Goal: Information Seeking & Learning: Learn about a topic

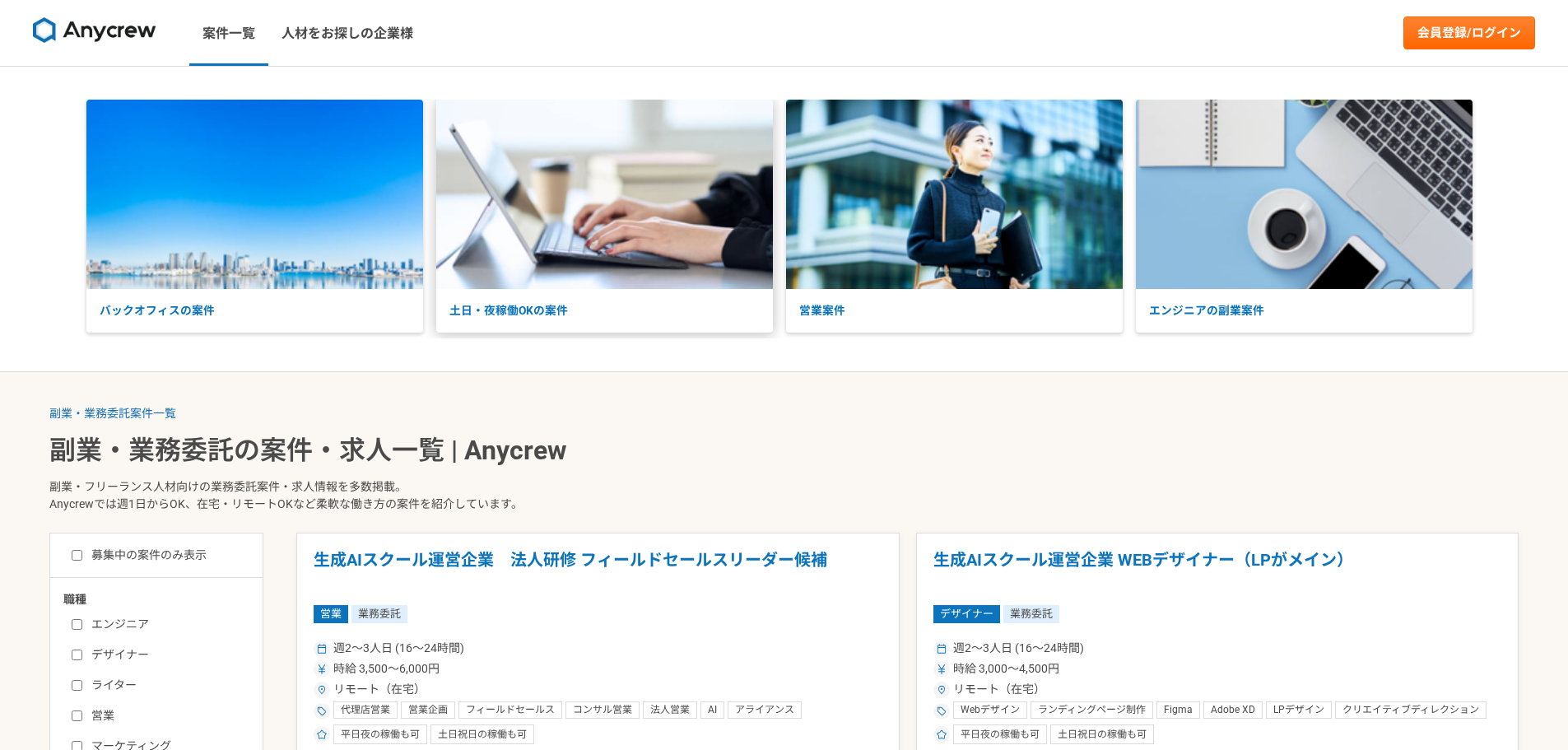
click at [539, 307] on p "土日・夜稼働OKの案件" at bounding box center [605, 311] width 337 height 44
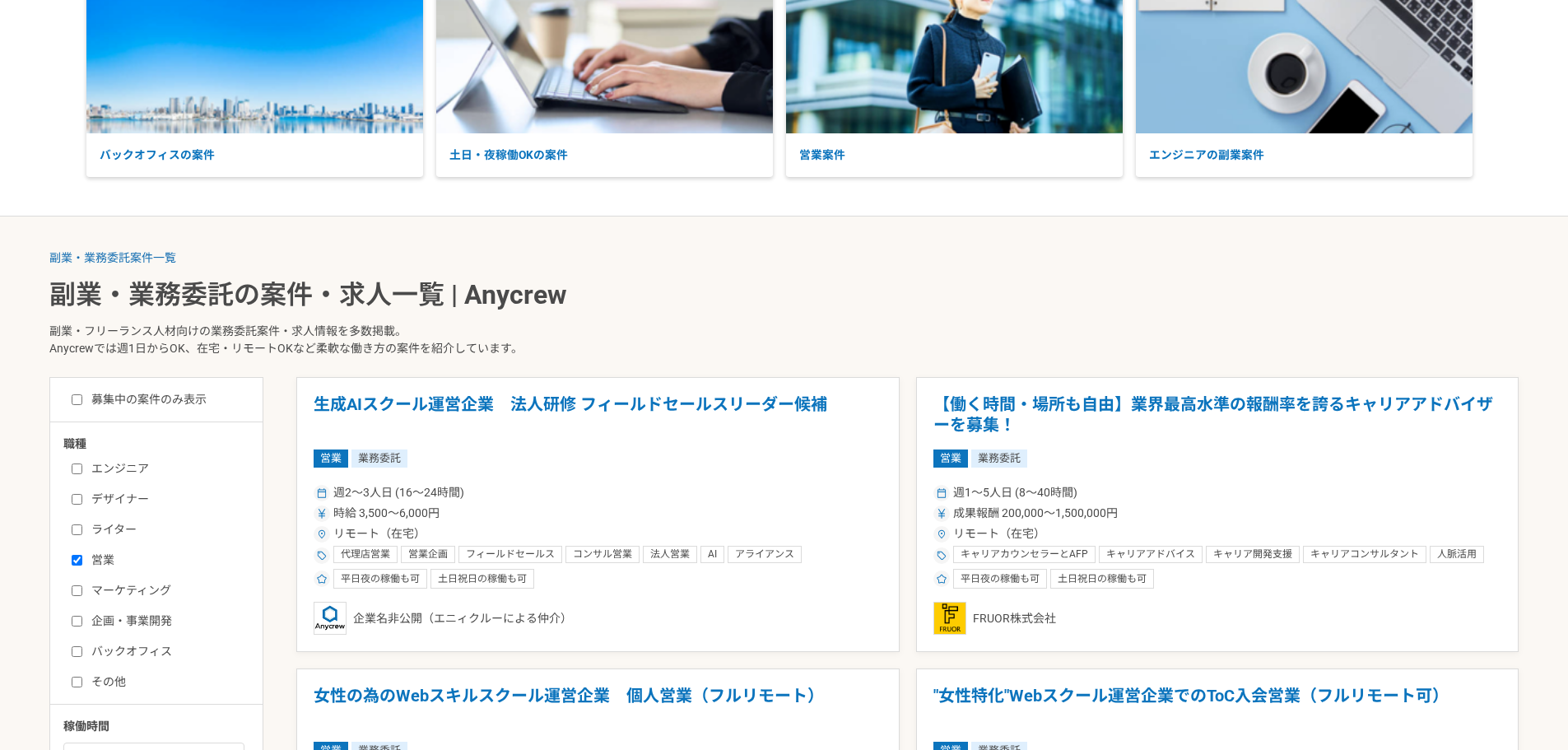
scroll to position [165, 0]
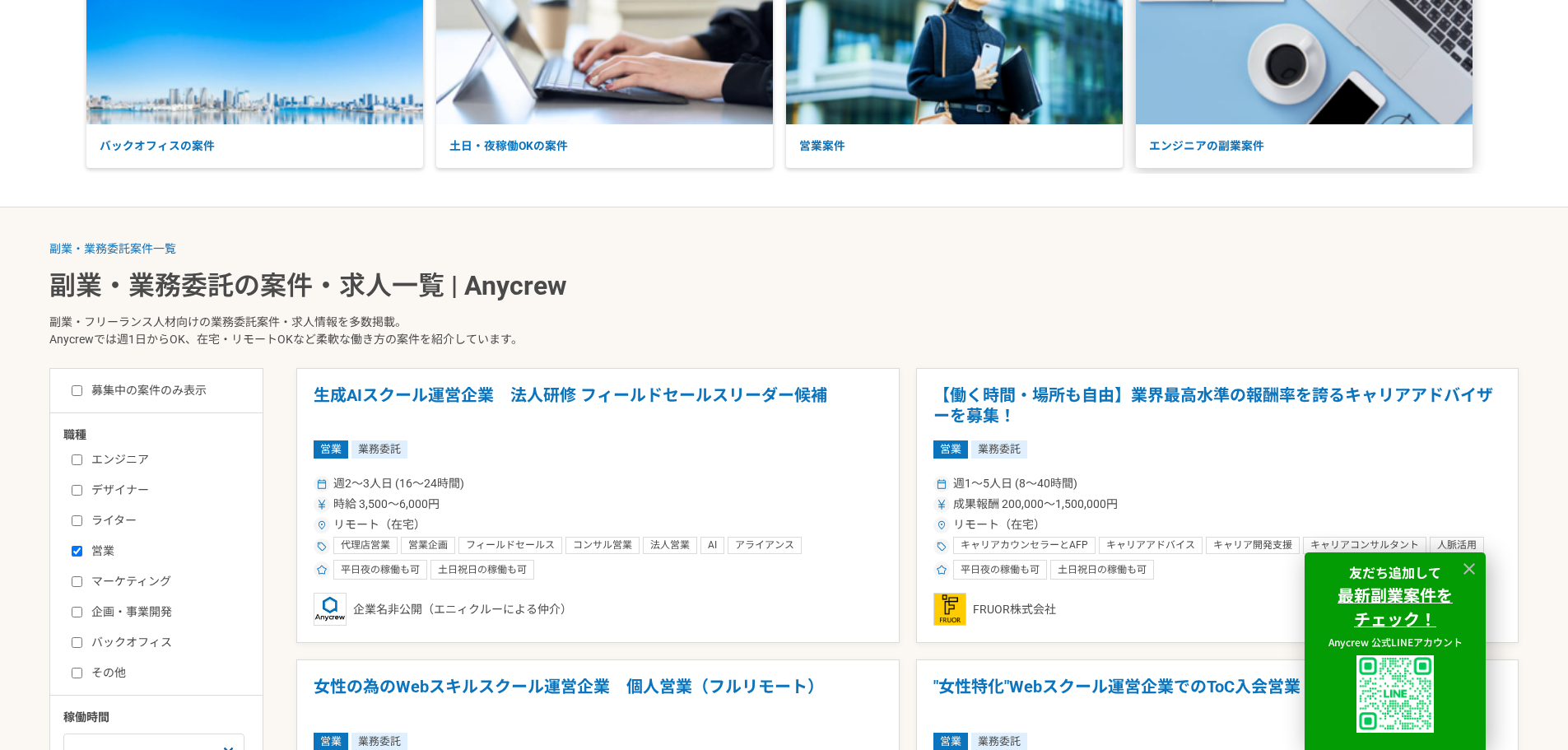
click at [1203, 154] on p "エンジニアの副業案件" at bounding box center [1304, 146] width 337 height 44
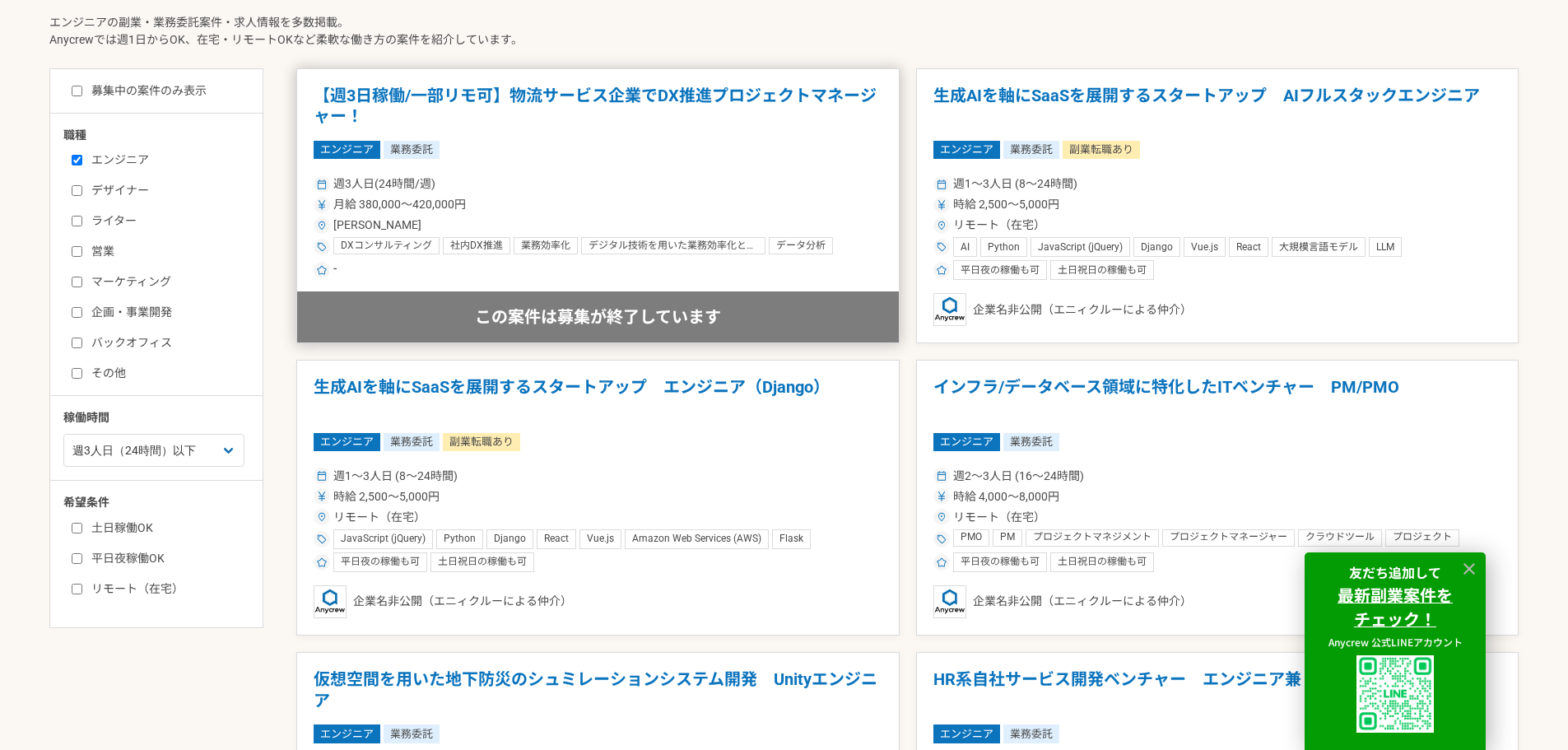
scroll to position [494, 0]
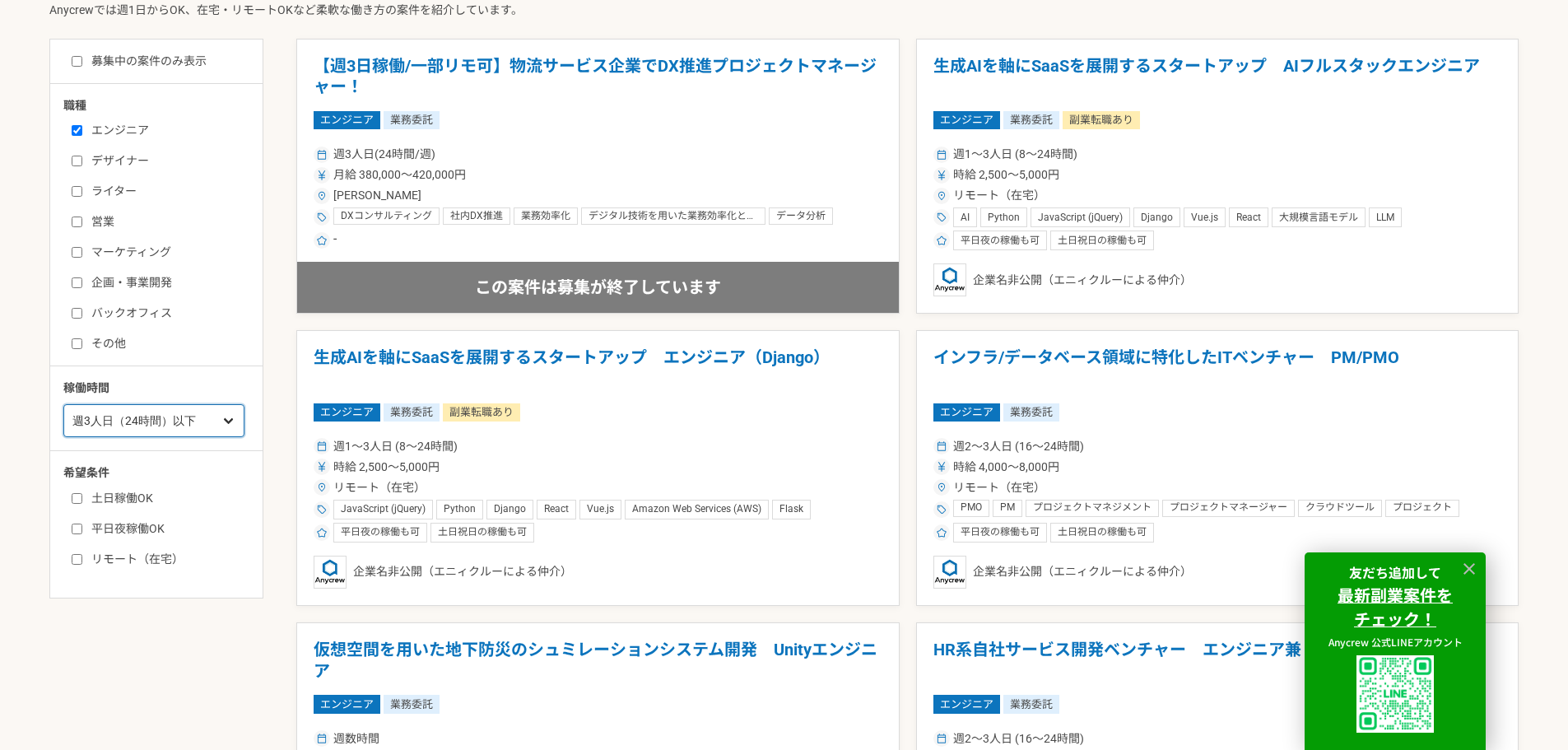
click at [233, 410] on select "週1人日（8時間）以下 週2人日（16時間）以下 週3人日（24時間）以下 週4人日（32時間）以下 週5人日（40時間）以下" at bounding box center [154, 420] width 181 height 33
select select "1"
click at [63, 404] on select "週1人日（8時間）以下 週2人日（16時間）以下 週3人日（24時間）以下 週4人日（32時間）以下 週5人日（40時間）以下" at bounding box center [154, 420] width 181 height 33
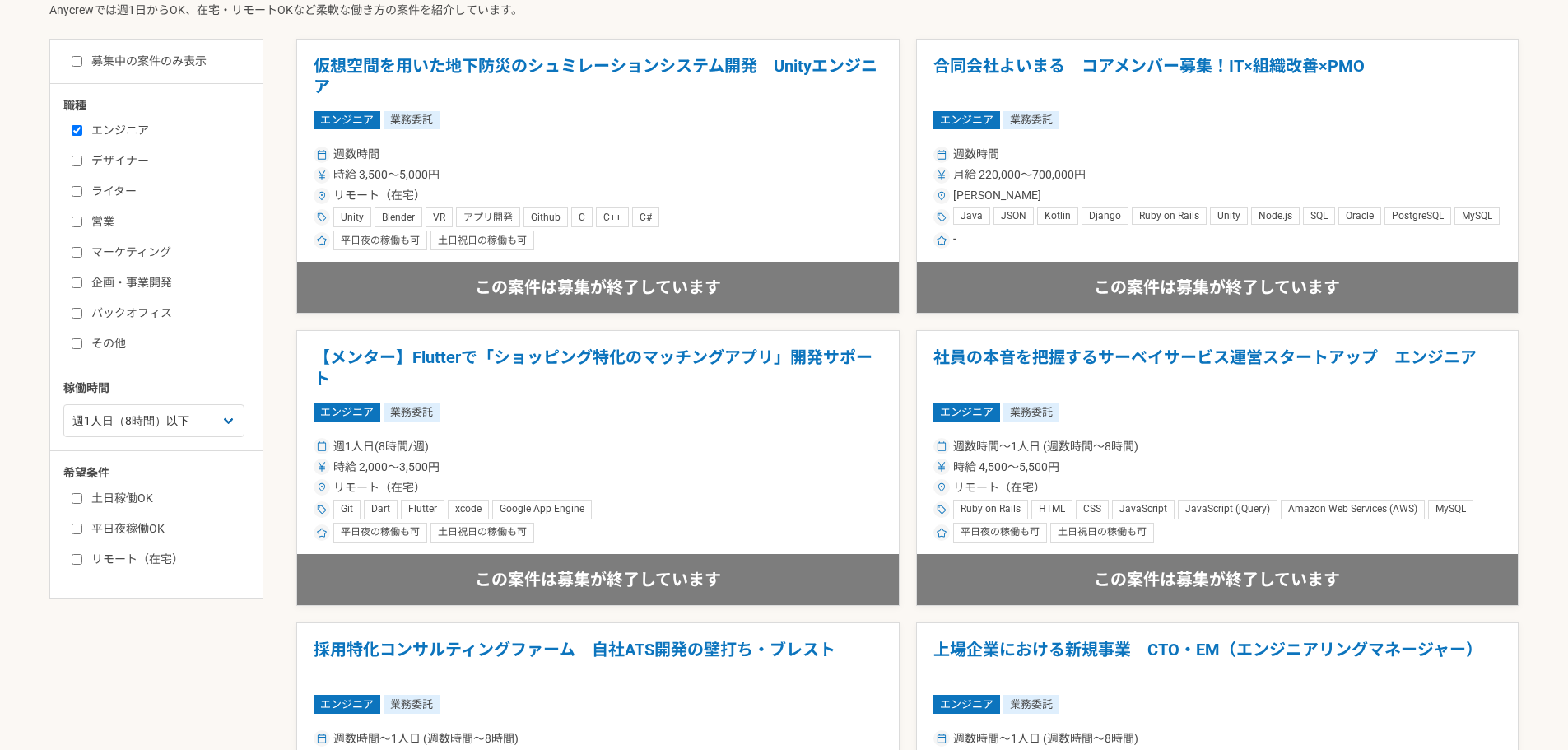
click at [127, 497] on label "土日稼働OK" at bounding box center [167, 498] width 189 height 17
click at [82, 497] on input "土日稼働OK" at bounding box center [77, 498] width 11 height 11
checkbox input "true"
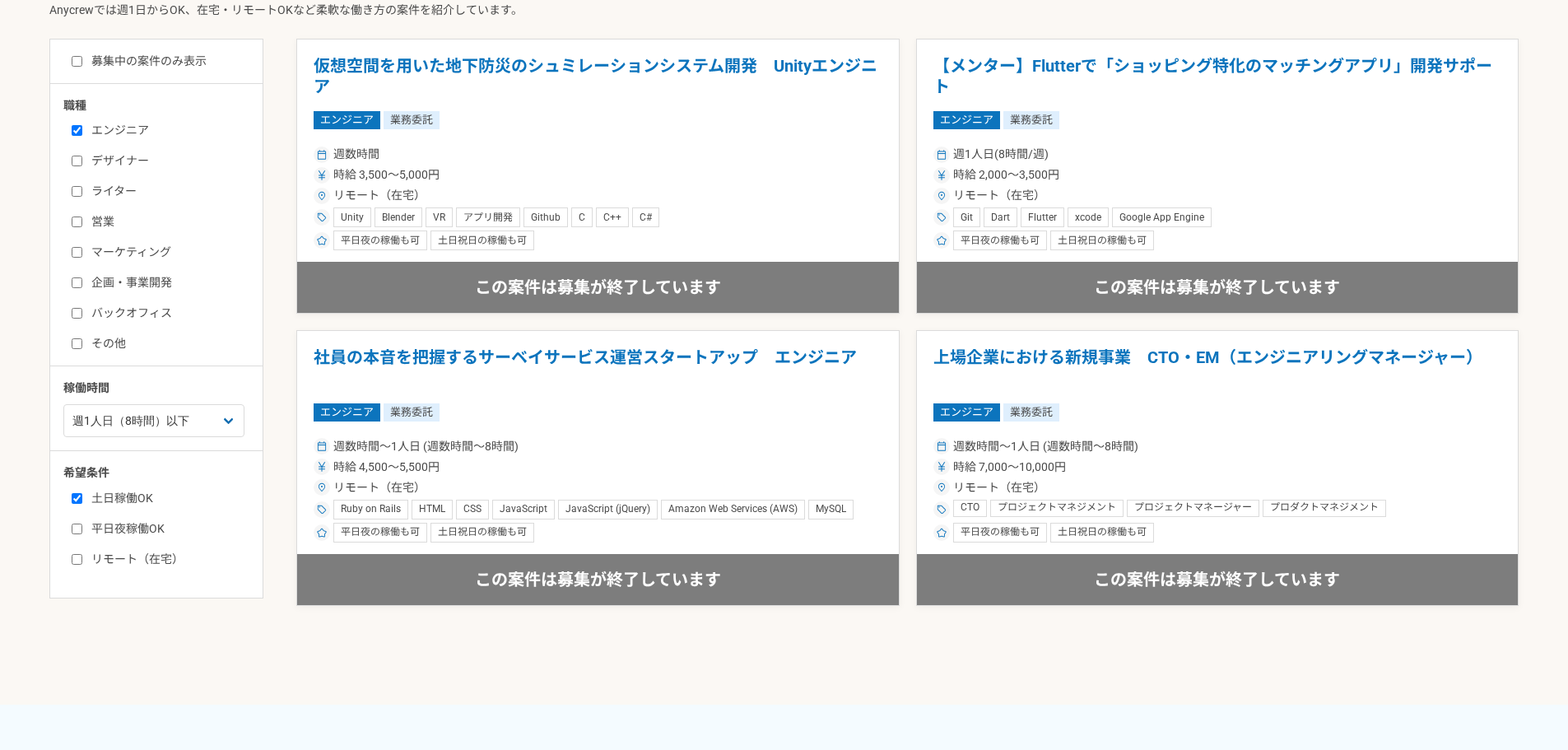
click at [121, 524] on label "平日夜稼働OK" at bounding box center [167, 528] width 189 height 17
click at [82, 524] on input "平日夜稼働OK" at bounding box center [77, 528] width 11 height 11
checkbox input "true"
click at [115, 556] on label "リモート（在宅）" at bounding box center [167, 559] width 189 height 17
click at [82, 556] on input "リモート（在宅）" at bounding box center [77, 559] width 11 height 11
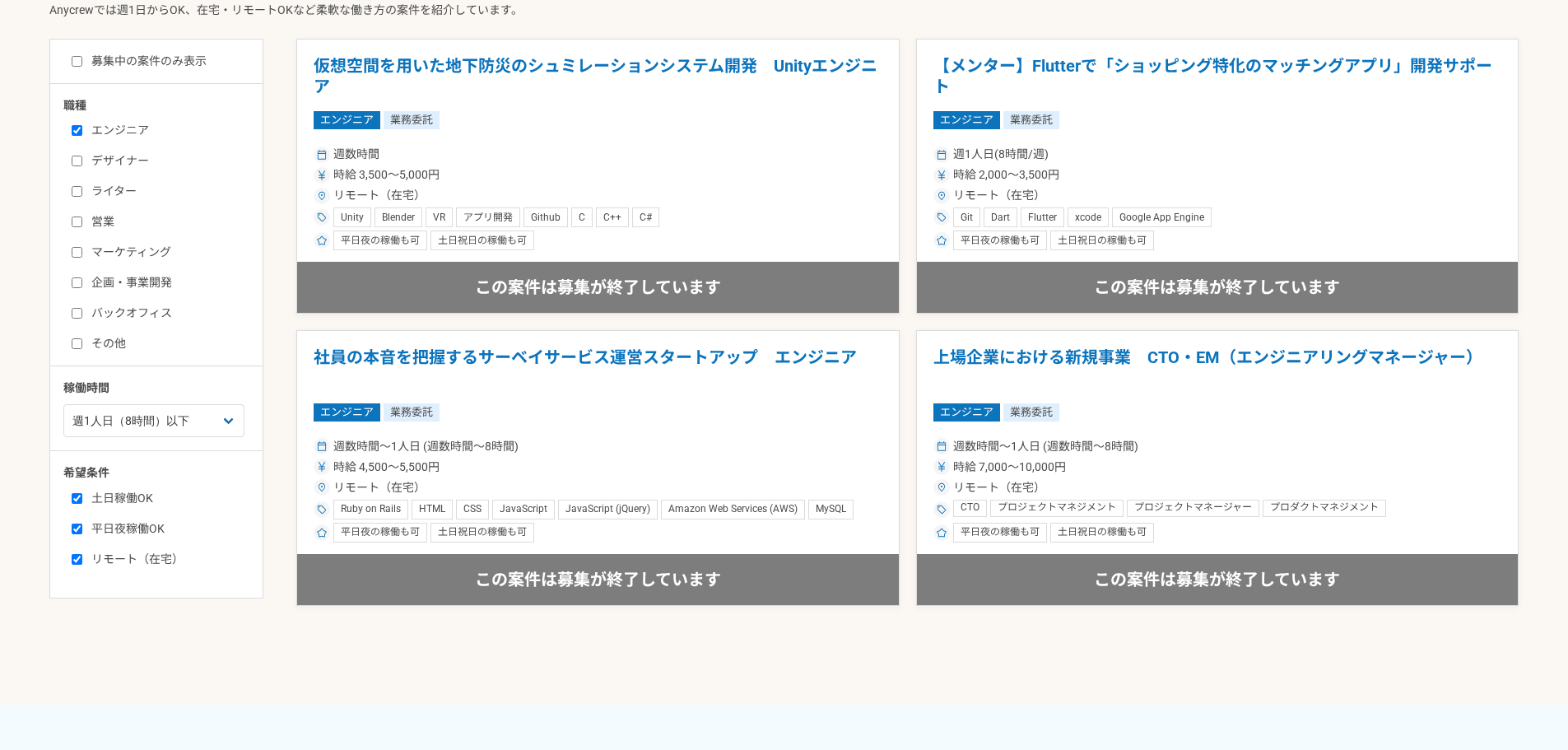
checkbox input "true"
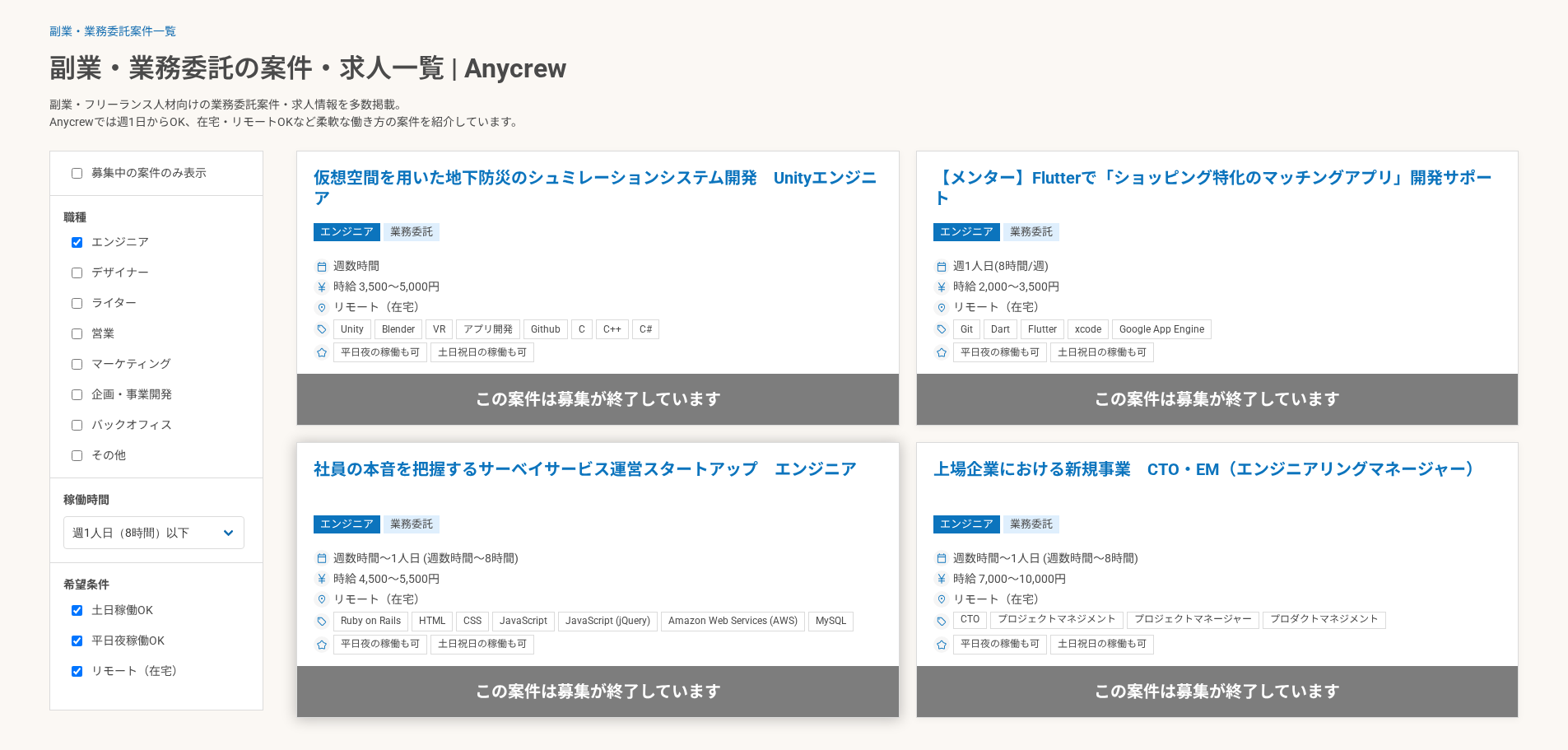
scroll to position [412, 0]
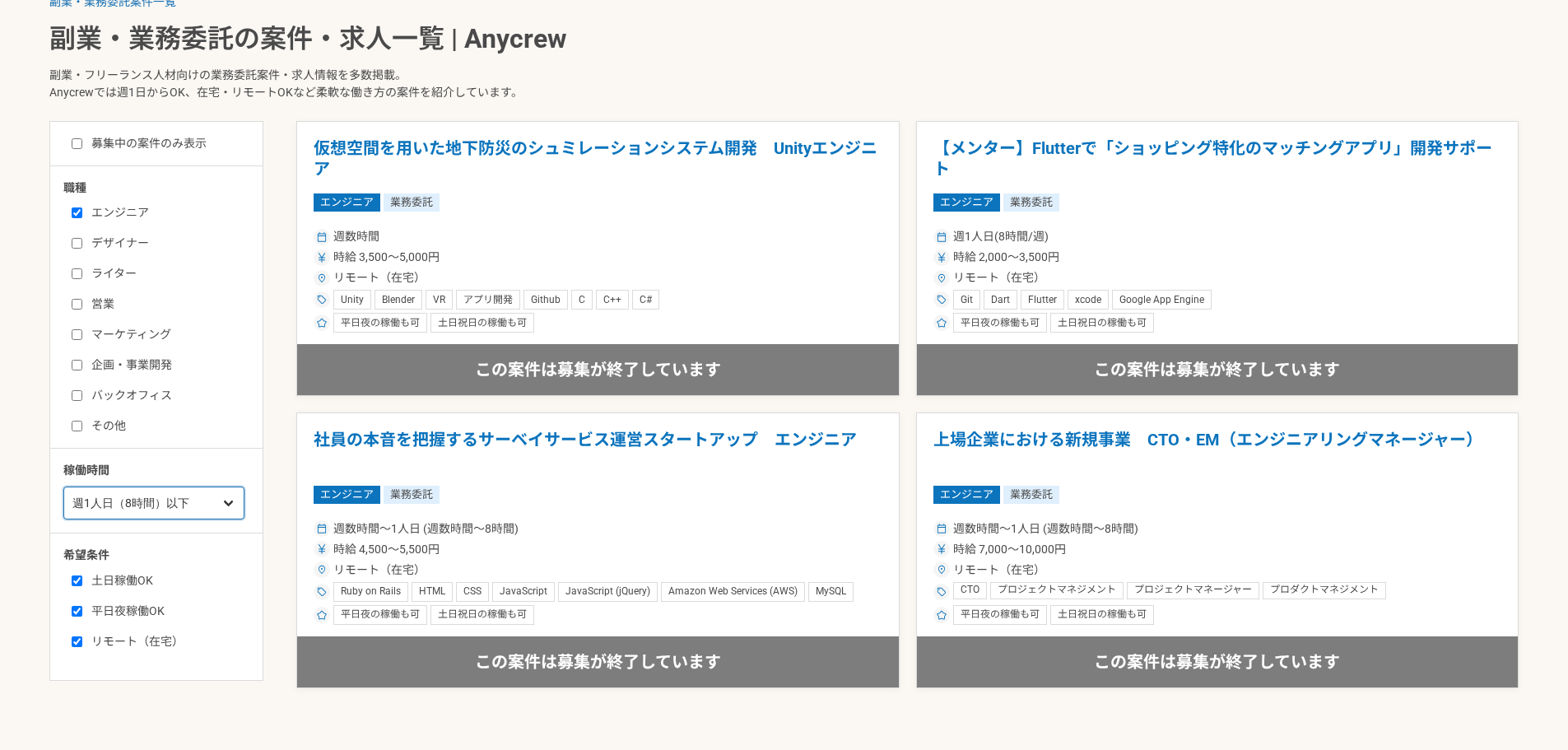
click at [145, 513] on select "週1人日（8時間）以下 週2人日（16時間）以下 週3人日（24時間）以下 週4人日（32時間）以下 週5人日（40時間）以下" at bounding box center [154, 502] width 181 height 33
select select "2"
click at [63, 486] on select "週1人日（8時間）以下 週2人日（16時間）以下 週3人日（24時間）以下 週4人日（32時間）以下 週5人日（40時間）以下" at bounding box center [154, 502] width 181 height 33
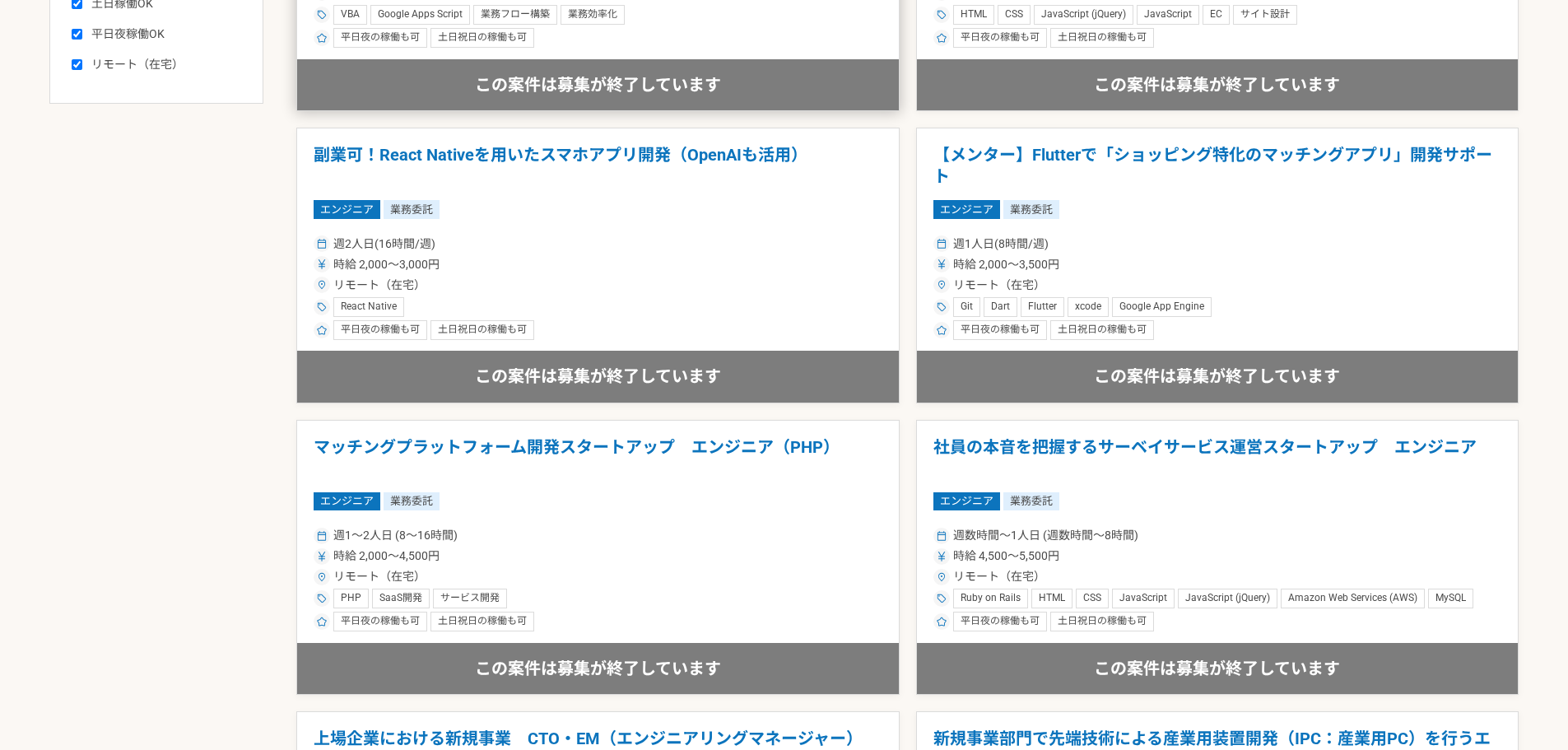
scroll to position [1070, 0]
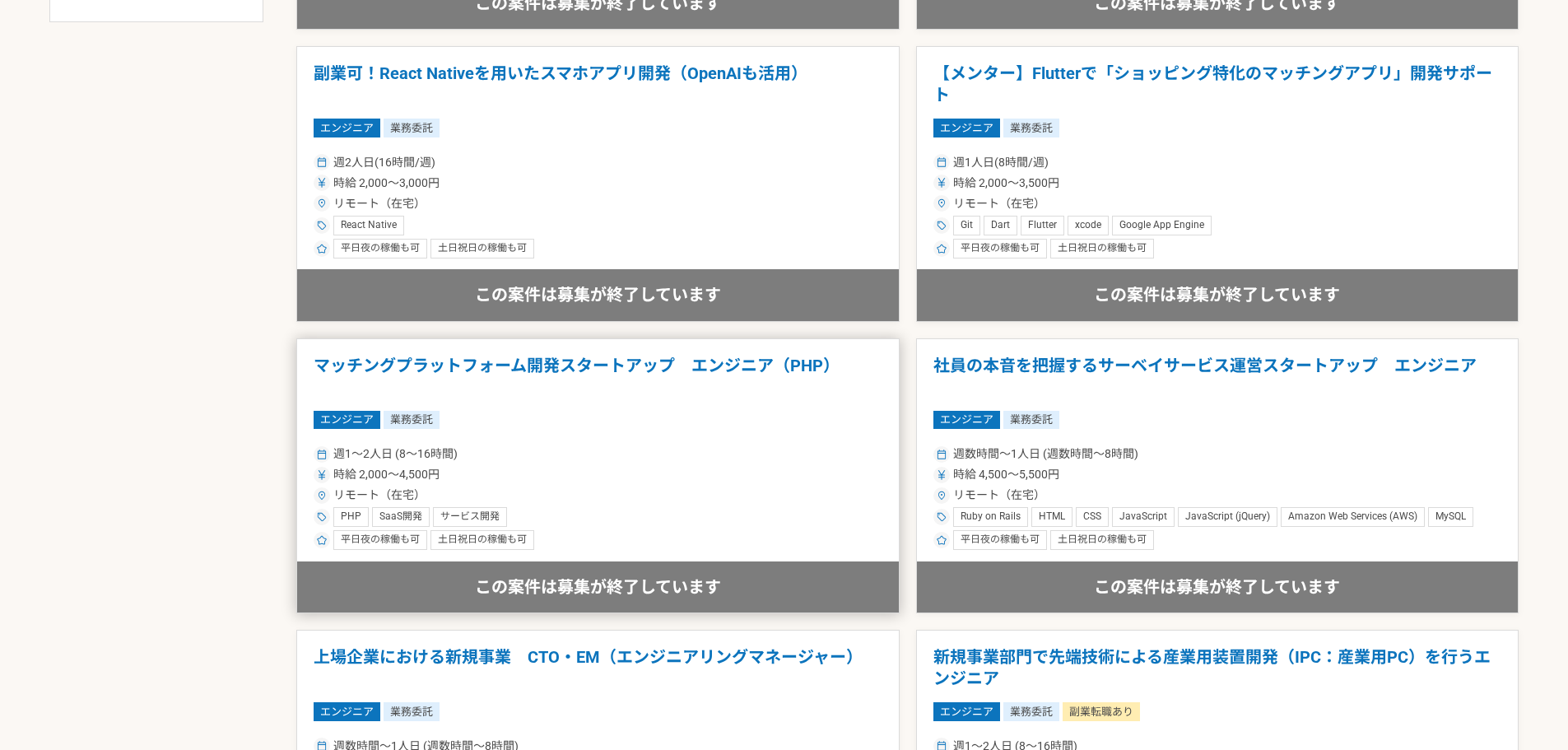
click at [512, 370] on h1 "マッチングプラットフォーム開発スタートアップ　エンジニア（PHP）" at bounding box center [598, 376] width 569 height 42
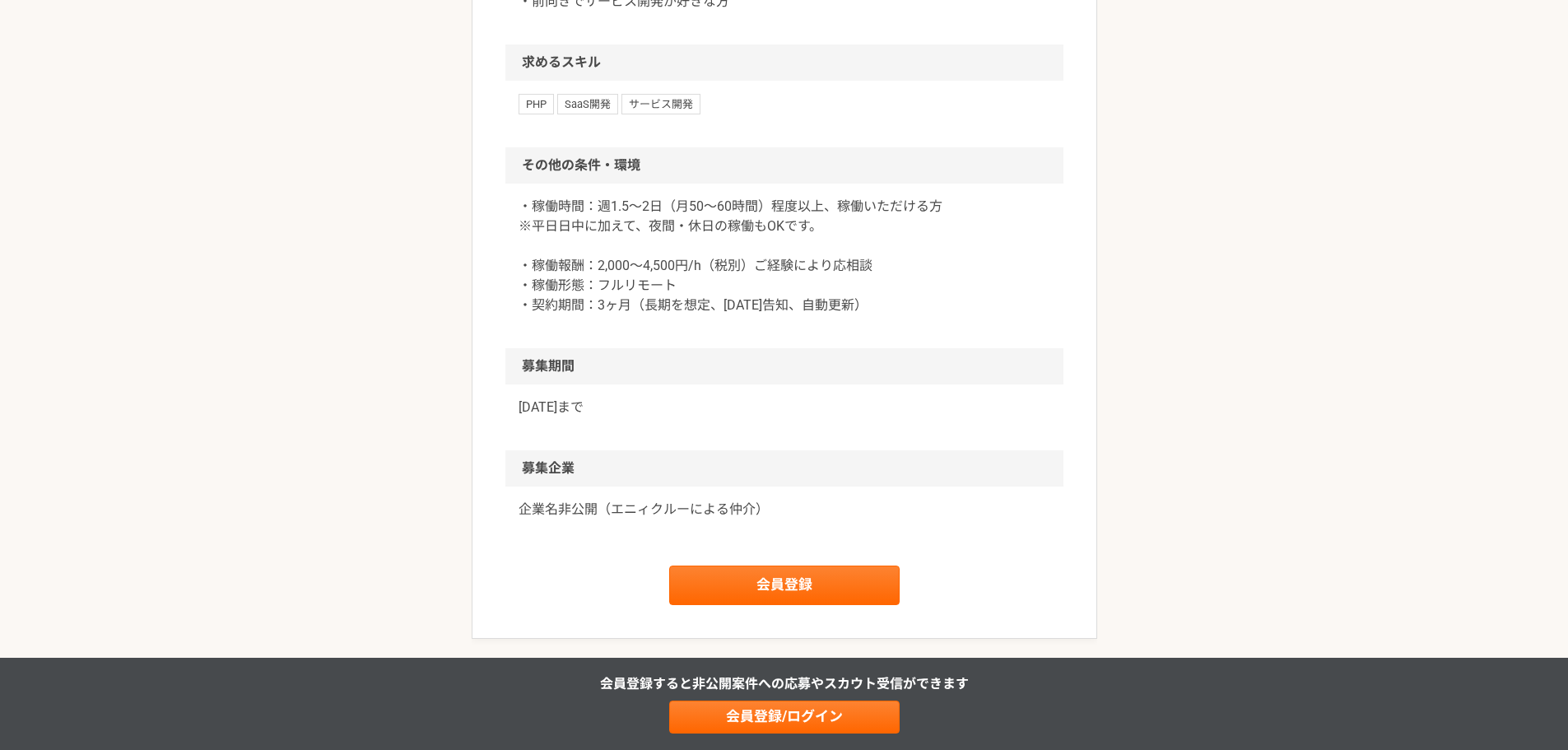
scroll to position [1481, 0]
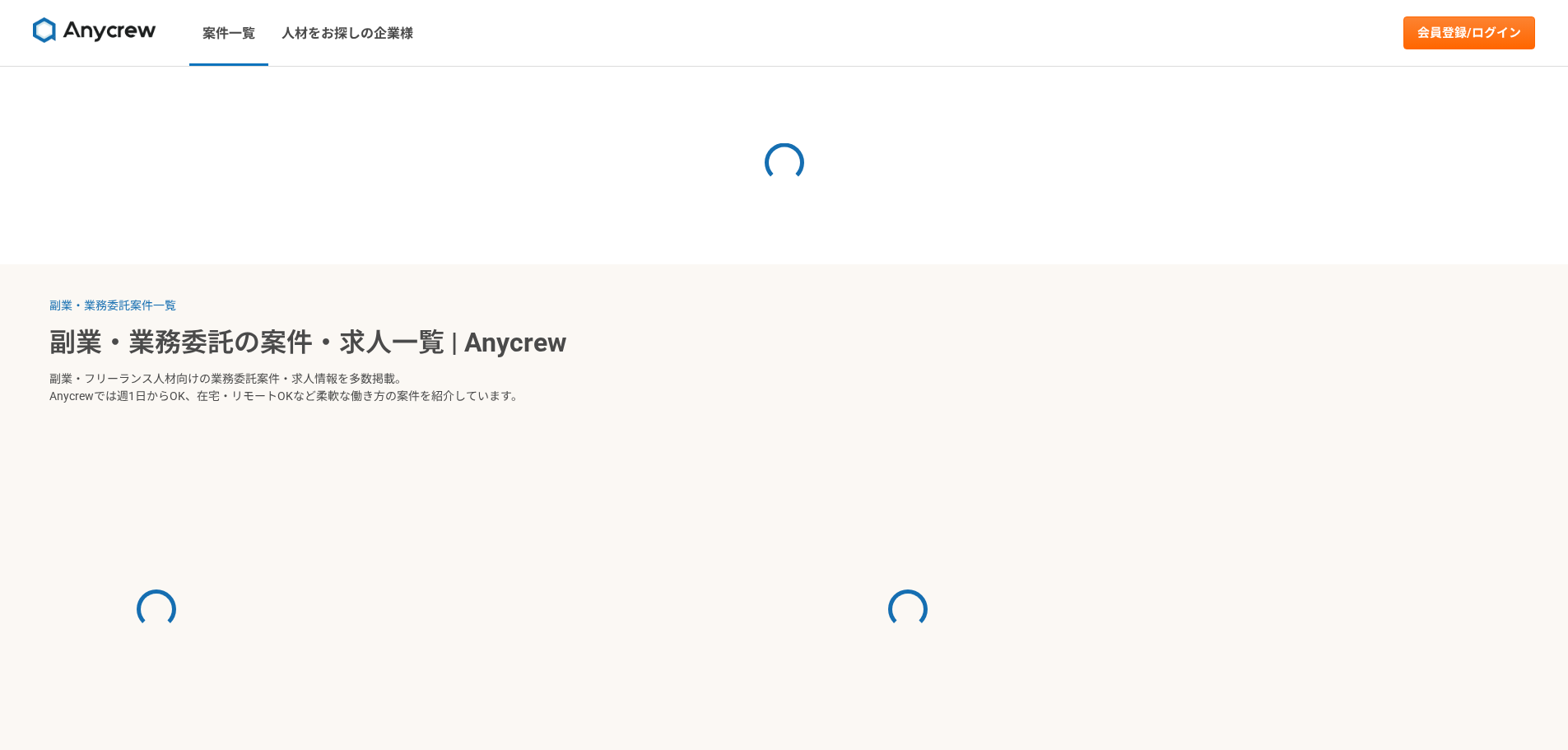
select select "2"
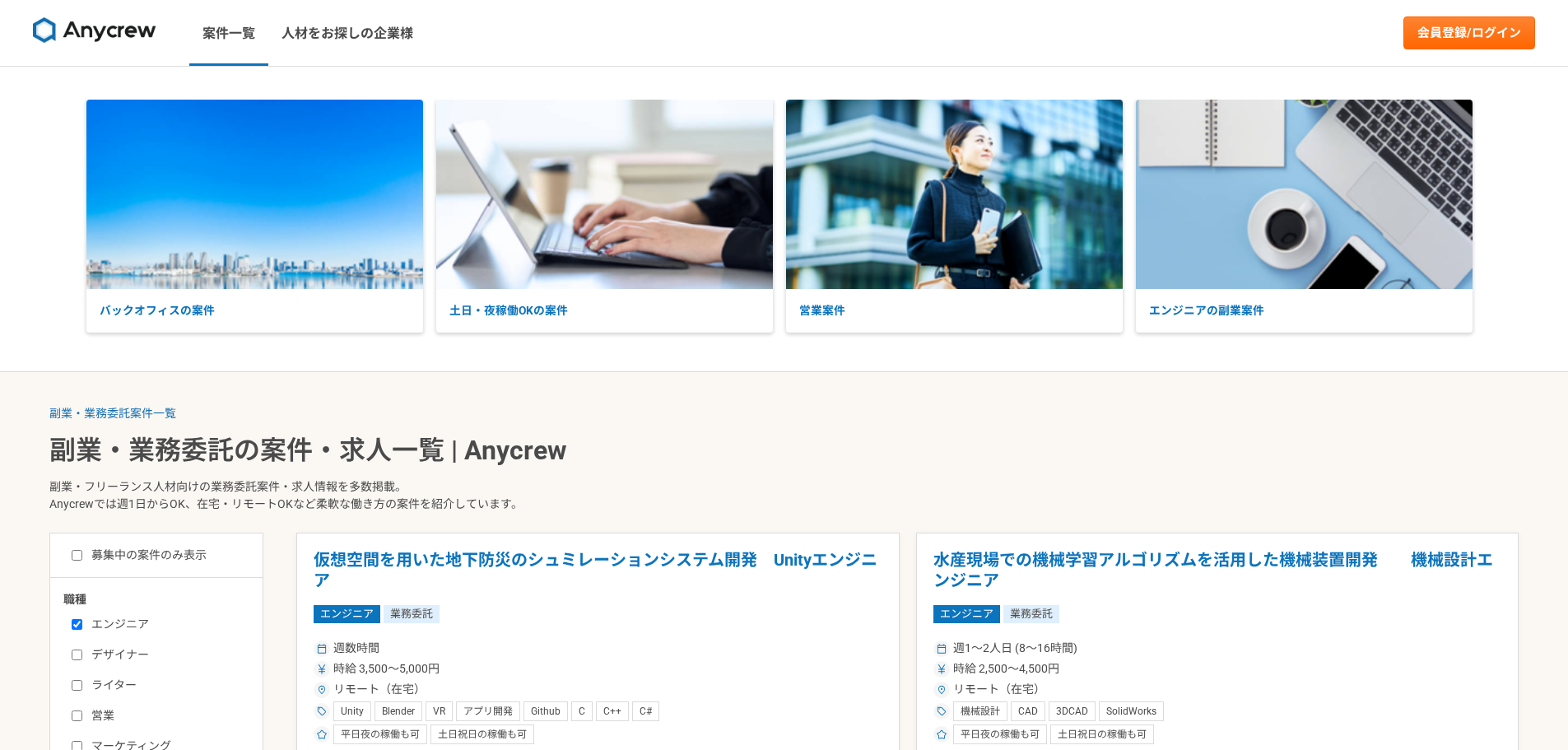
click at [169, 550] on label "募集中の案件のみ表示" at bounding box center [140, 555] width 135 height 17
click at [82, 550] on input "募集中の案件のみ表示" at bounding box center [77, 555] width 11 height 11
checkbox input "true"
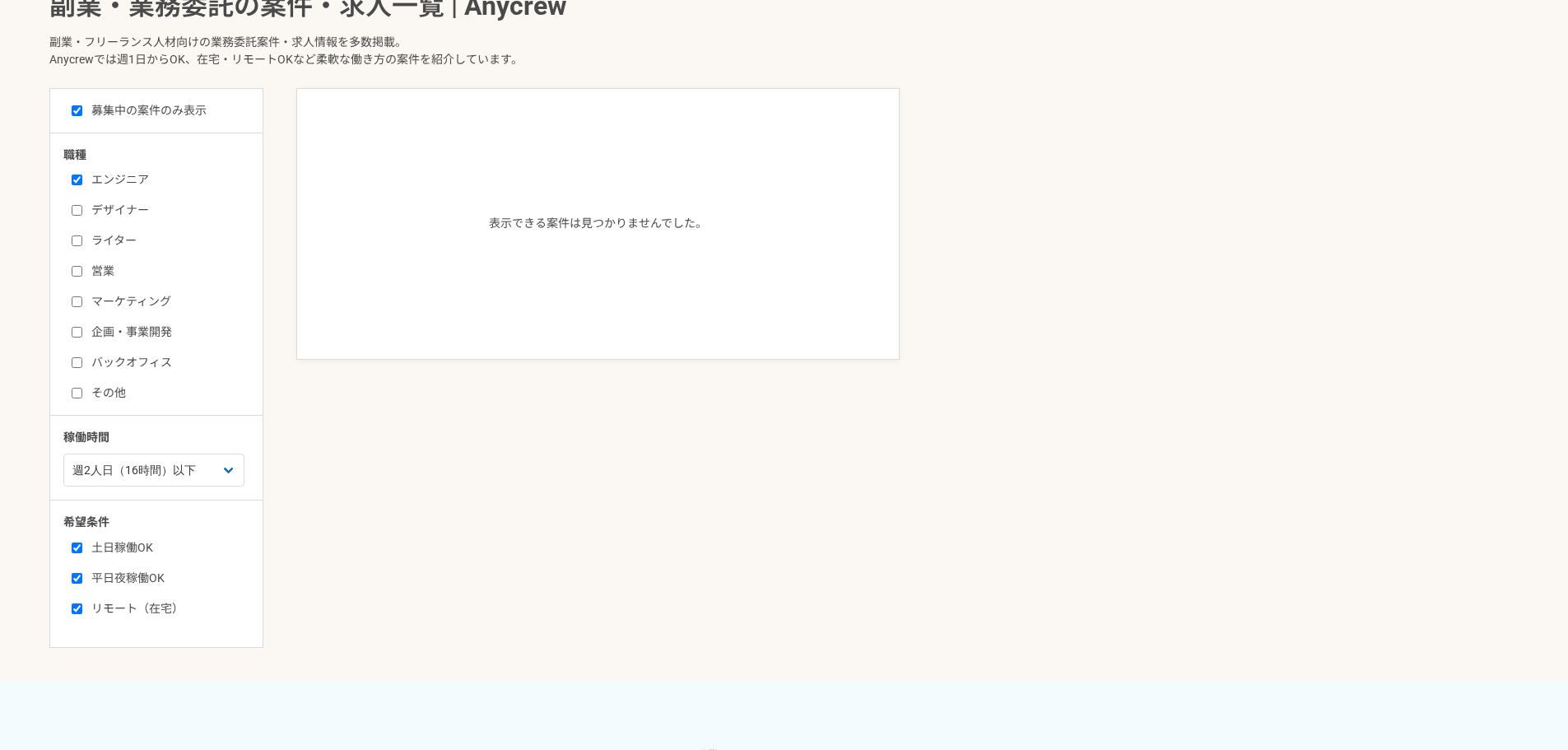
scroll to position [494, 0]
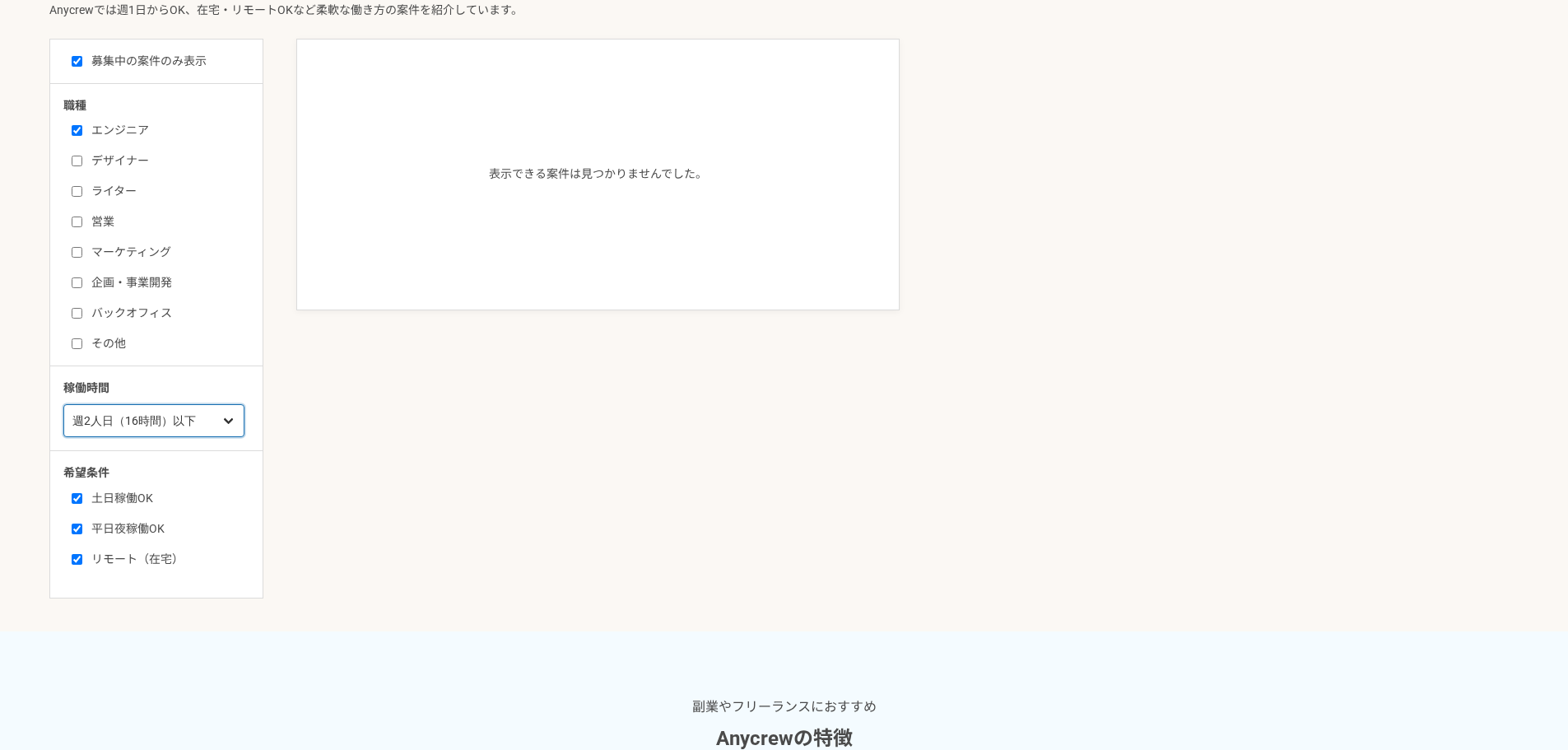
click at [191, 431] on select "週1人日（8時間）以下 週2人日（16時間）以下 週3人日（24時間）以下 週4人日（32時間）以下 週5人日（40時間）以下" at bounding box center [154, 420] width 181 height 33
click at [63, 404] on select "週1人日（8時間）以下 週2人日（16時間）以下 週3人日（24時間）以下 週4人日（32時間）以下 週5人日（40時間）以下" at bounding box center [154, 420] width 181 height 33
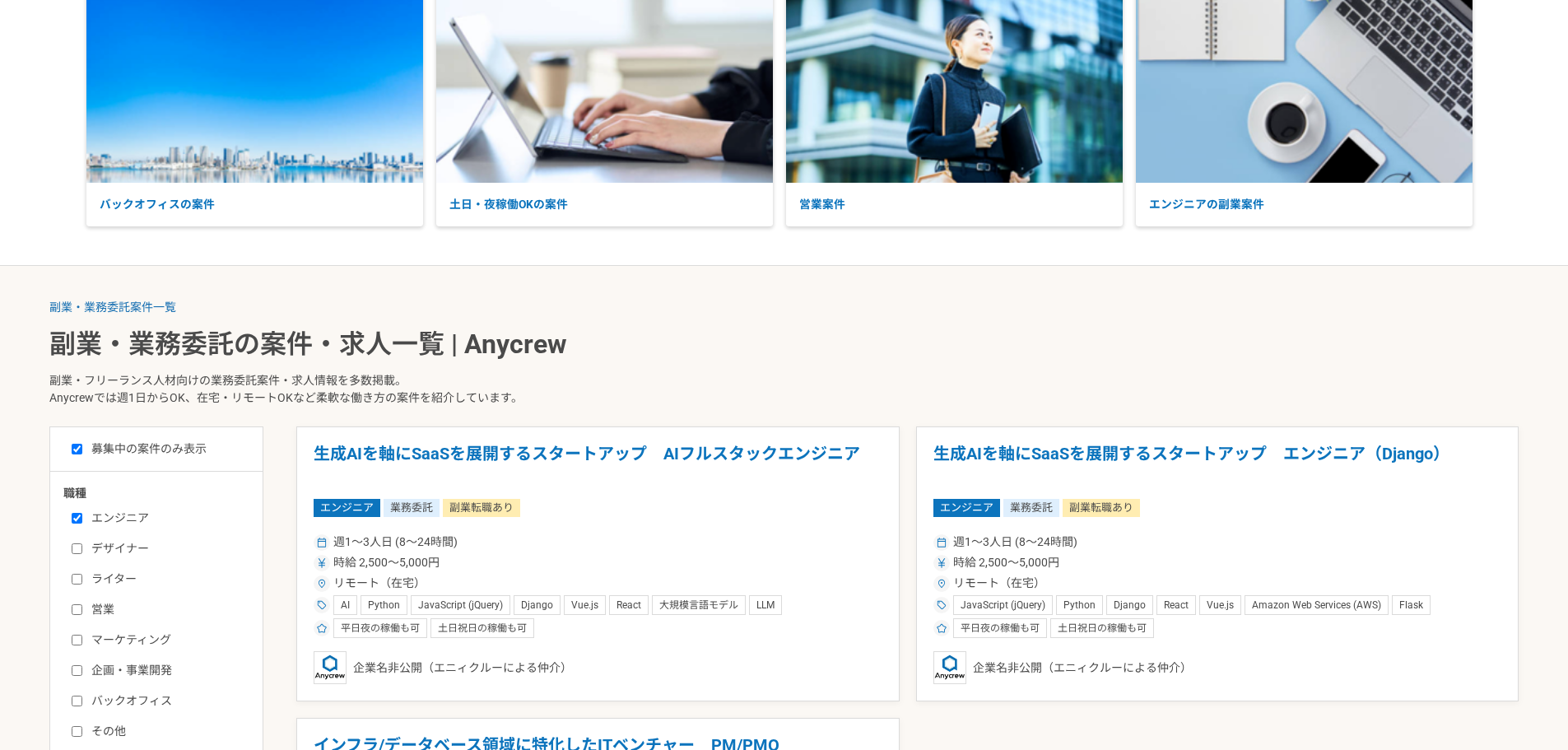
scroll to position [412, 0]
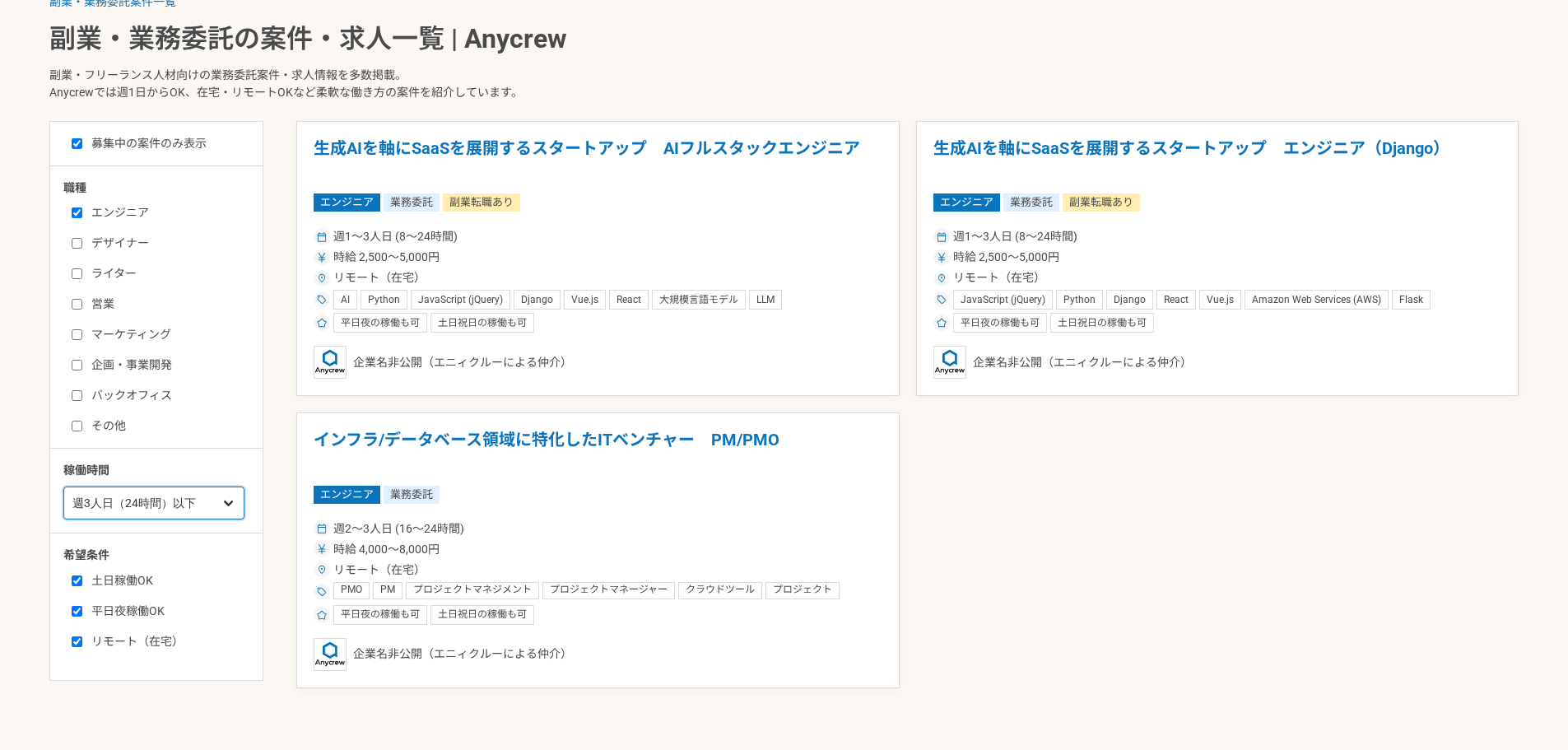
click at [162, 499] on select "週1人日（8時間）以下 週2人日（16時間）以下 週3人日（24時間）以下 週4人日（32時間）以下 週5人日（40時間）以下" at bounding box center [154, 502] width 181 height 33
click at [63, 486] on select "週1人日（8時間）以下 週2人日（16時間）以下 週3人日（24時間）以下 週4人日（32時間）以下 週5人日（40時間）以下" at bounding box center [154, 502] width 181 height 33
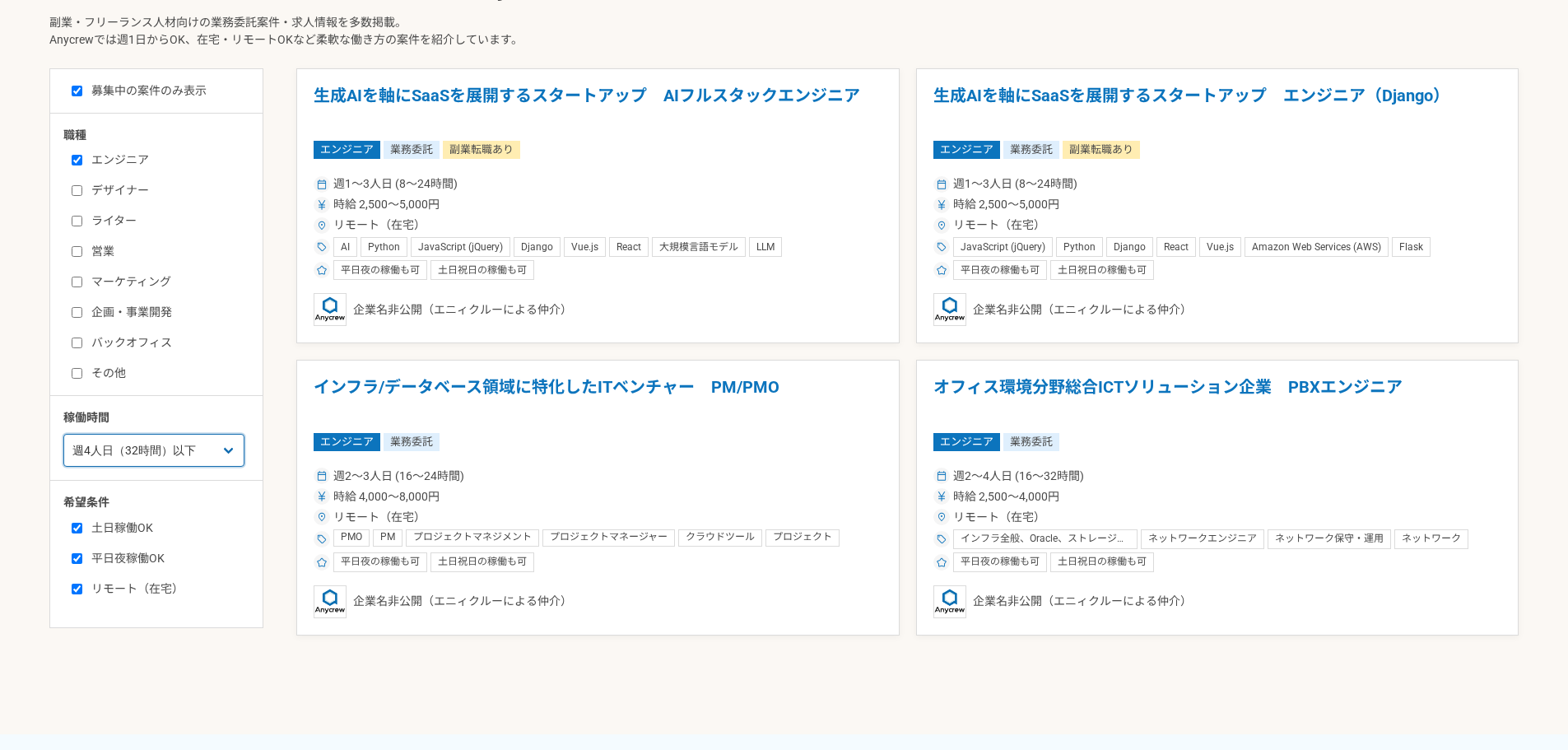
scroll to position [494, 0]
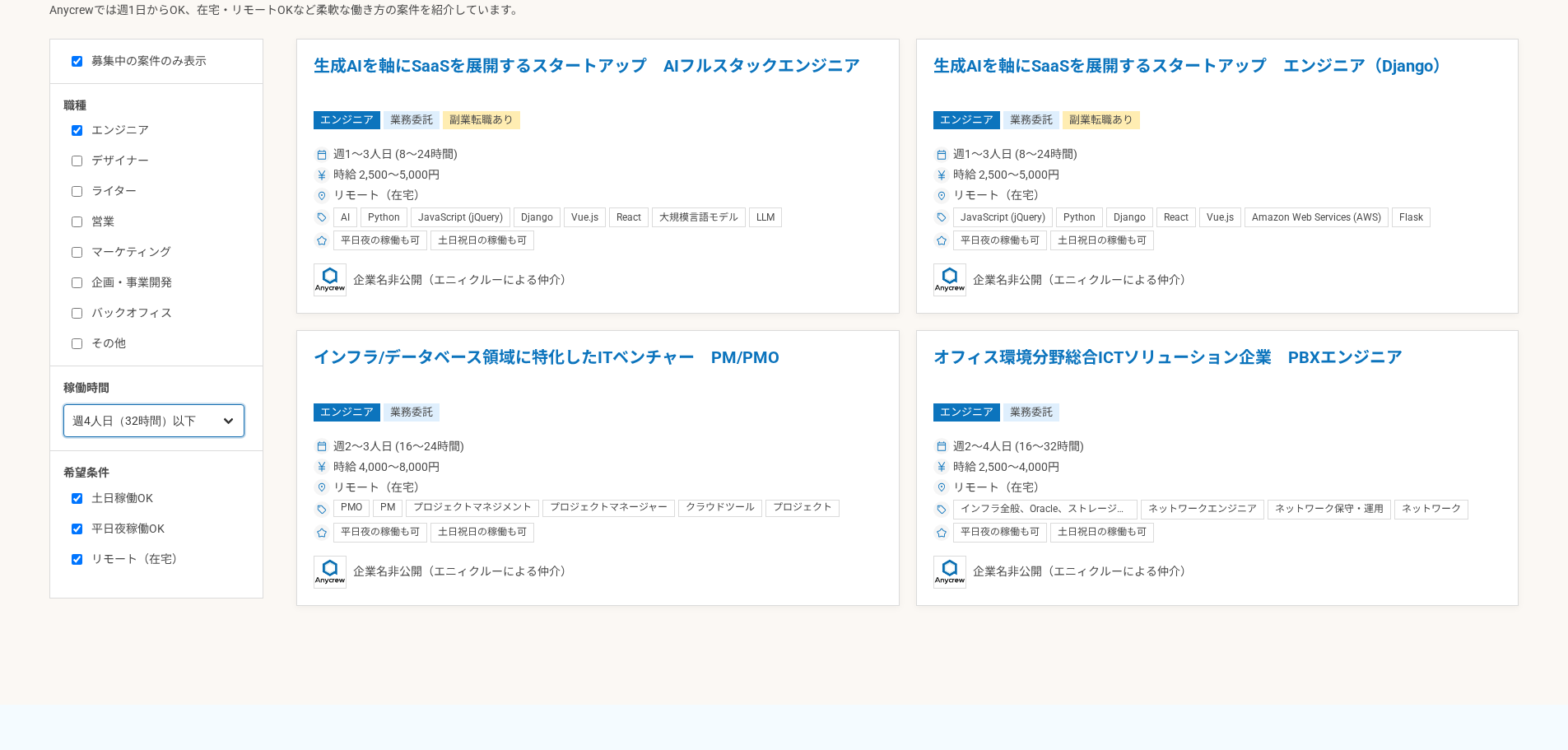
click at [168, 437] on select "週1人日（8時間）以下 週2人日（16時間）以下 週3人日（24時間）以下 週4人日（32時間）以下 週5人日（40時間）以下" at bounding box center [154, 420] width 181 height 33
click at [63, 404] on select "週1人日（8時間）以下 週2人日（16時間）以下 週3人日（24時間）以下 週4人日（32時間）以下 週5人日（40時間）以下" at bounding box center [154, 420] width 181 height 33
click at [179, 412] on select "週1人日（8時間）以下 週2人日（16時間）以下 週3人日（24時間）以下 週4人日（32時間）以下 週5人日（40時間）以下" at bounding box center [154, 420] width 181 height 33
click at [63, 404] on select "週1人日（8時間）以下 週2人日（16時間）以下 週3人日（24時間）以下 週4人日（32時間）以下 週5人日（40時間）以下" at bounding box center [154, 420] width 181 height 33
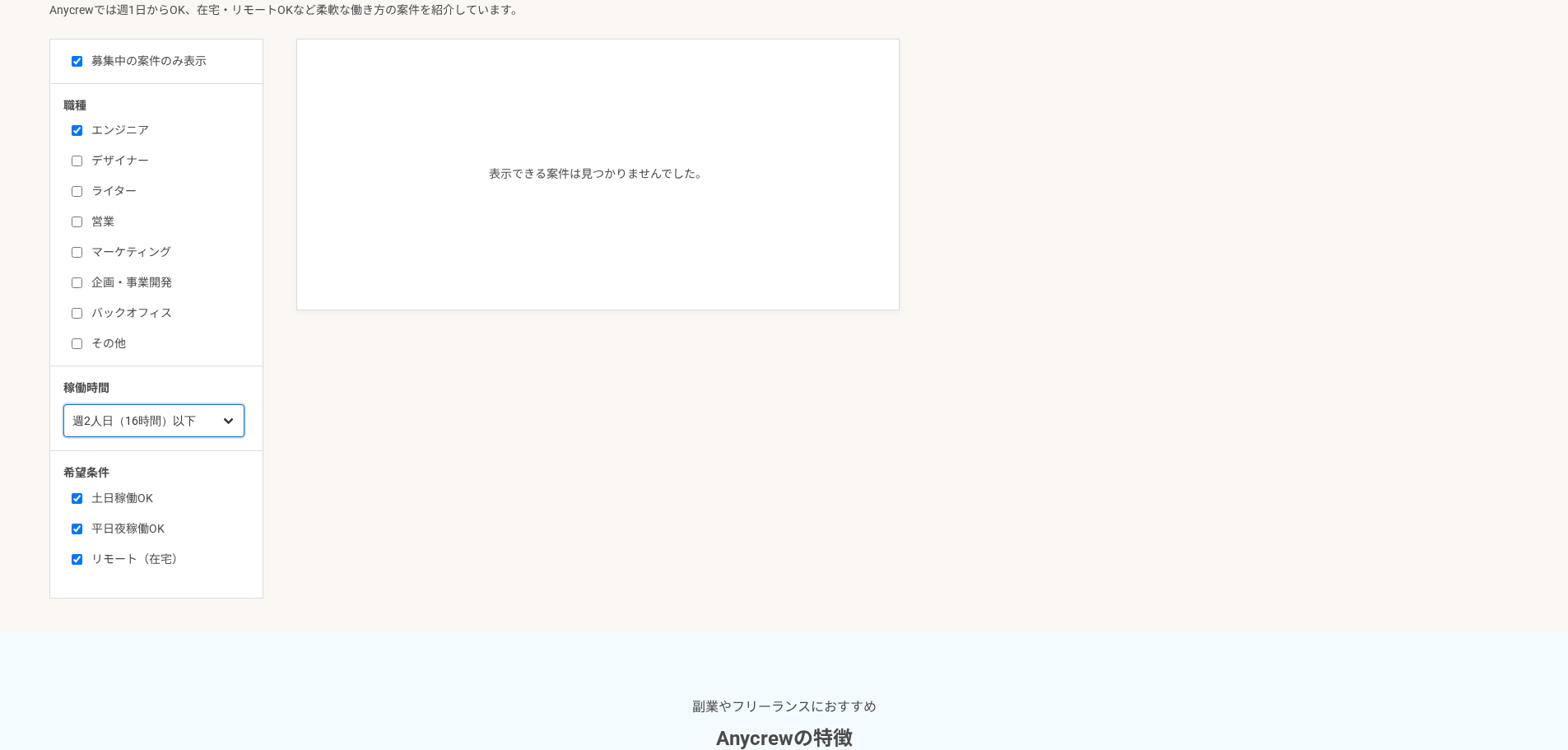
click at [156, 428] on select "週1人日（8時間）以下 週2人日（16時間）以下 週3人日（24時間）以下 週4人日（32時間）以下 週5人日（40時間）以下" at bounding box center [154, 420] width 181 height 33
select select "1"
click at [63, 404] on select "週1人日（8時間）以下 週2人日（16時間）以下 週3人日（24時間）以下 週4人日（32時間）以下 週5人日（40時間）以下" at bounding box center [154, 420] width 181 height 33
click at [124, 496] on label "土日稼働OK" at bounding box center [167, 498] width 189 height 17
click at [82, 496] on input "土日稼働OK" at bounding box center [77, 498] width 11 height 11
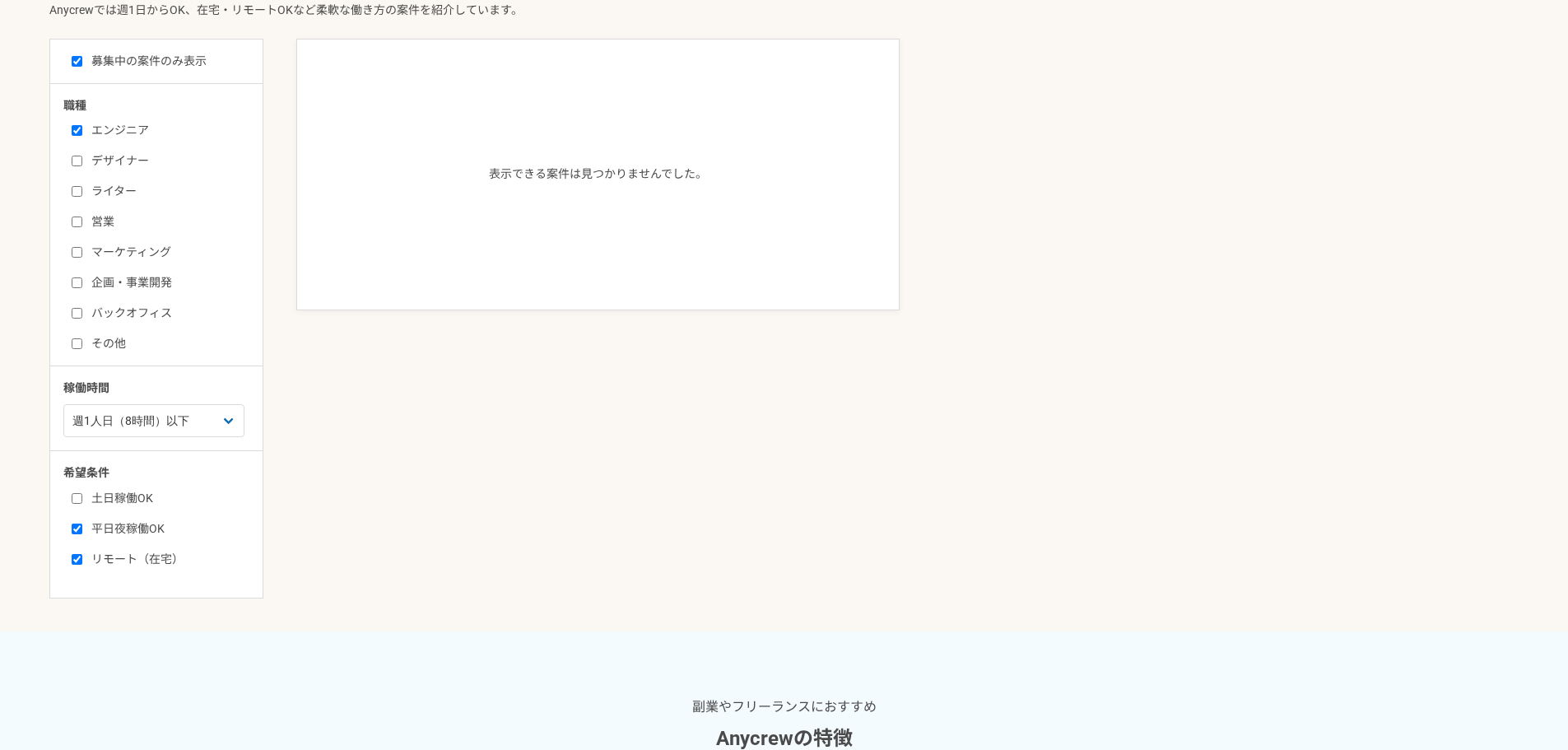
checkbox input "false"
click at [118, 528] on label "平日夜稼働OK" at bounding box center [167, 528] width 189 height 17
click at [82, 528] on input "平日夜稼働OK" at bounding box center [77, 528] width 11 height 11
checkbox input "false"
click at [120, 493] on label "土日稼働OK" at bounding box center [167, 498] width 189 height 17
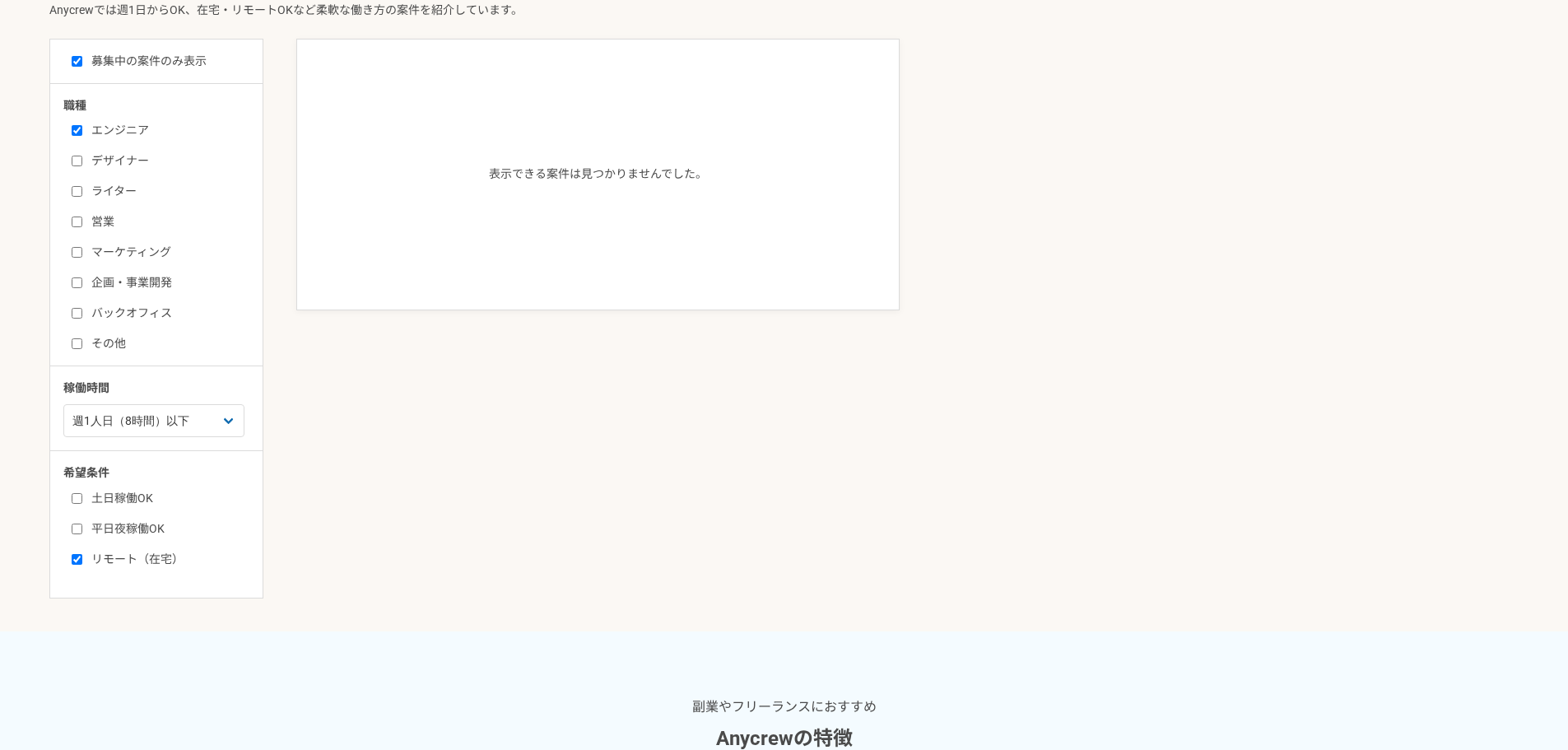
click at [82, 493] on input "土日稼働OK" at bounding box center [77, 498] width 11 height 11
checkbox input "true"
click at [113, 527] on label "平日夜稼働OK" at bounding box center [167, 528] width 189 height 17
click at [82, 527] on input "平日夜稼働OK" at bounding box center [77, 528] width 11 height 11
checkbox input "true"
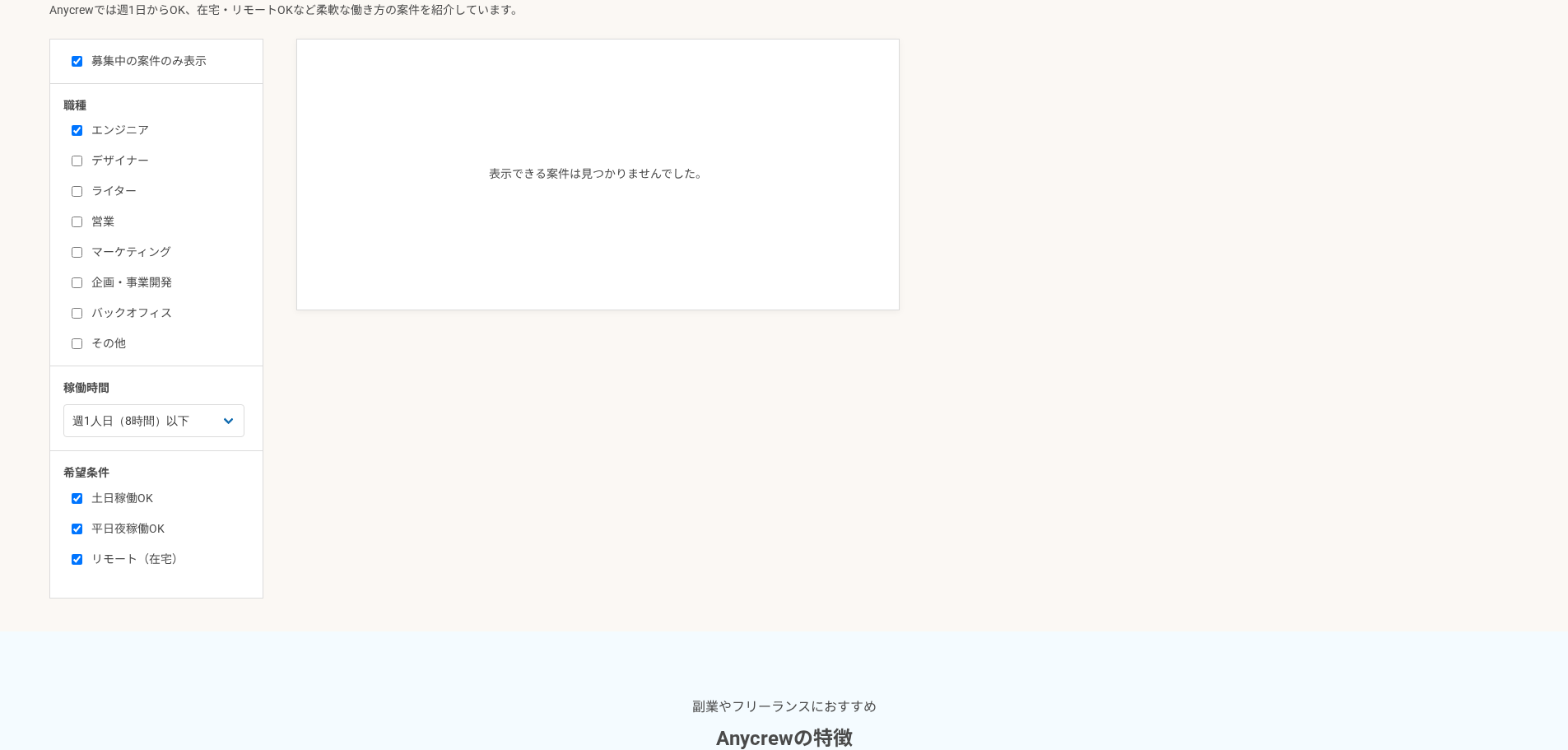
click at [110, 561] on label "リモート（在宅）" at bounding box center [167, 559] width 189 height 17
click at [82, 561] on input "リモート（在宅）" at bounding box center [77, 559] width 11 height 11
click at [110, 561] on label "リモート（在宅）" at bounding box center [167, 559] width 189 height 17
click at [82, 561] on input "リモート（在宅）" at bounding box center [77, 559] width 11 height 11
checkbox input "true"
